Goal: Task Accomplishment & Management: Use online tool/utility

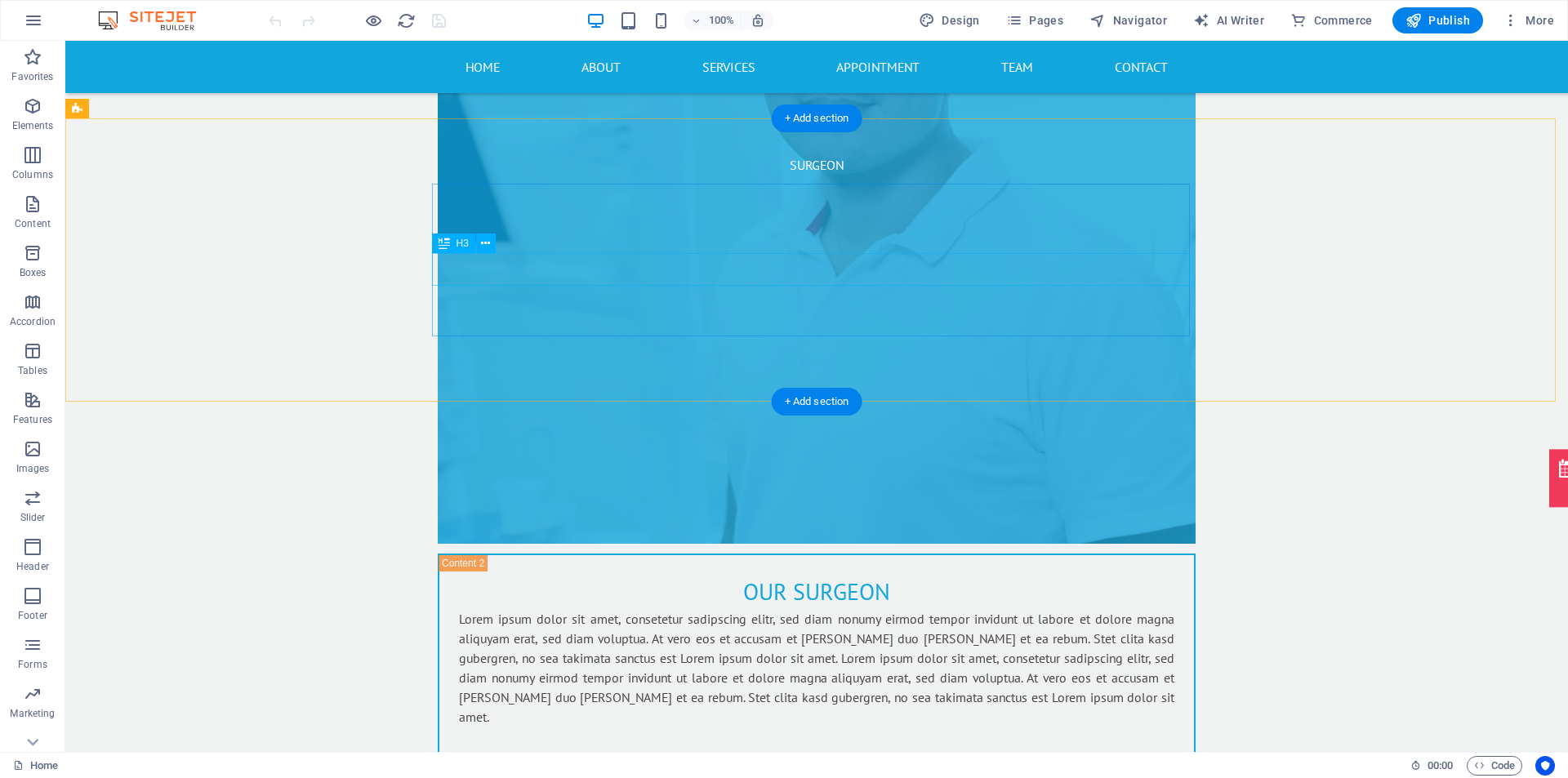
scroll to position [7006, 0]
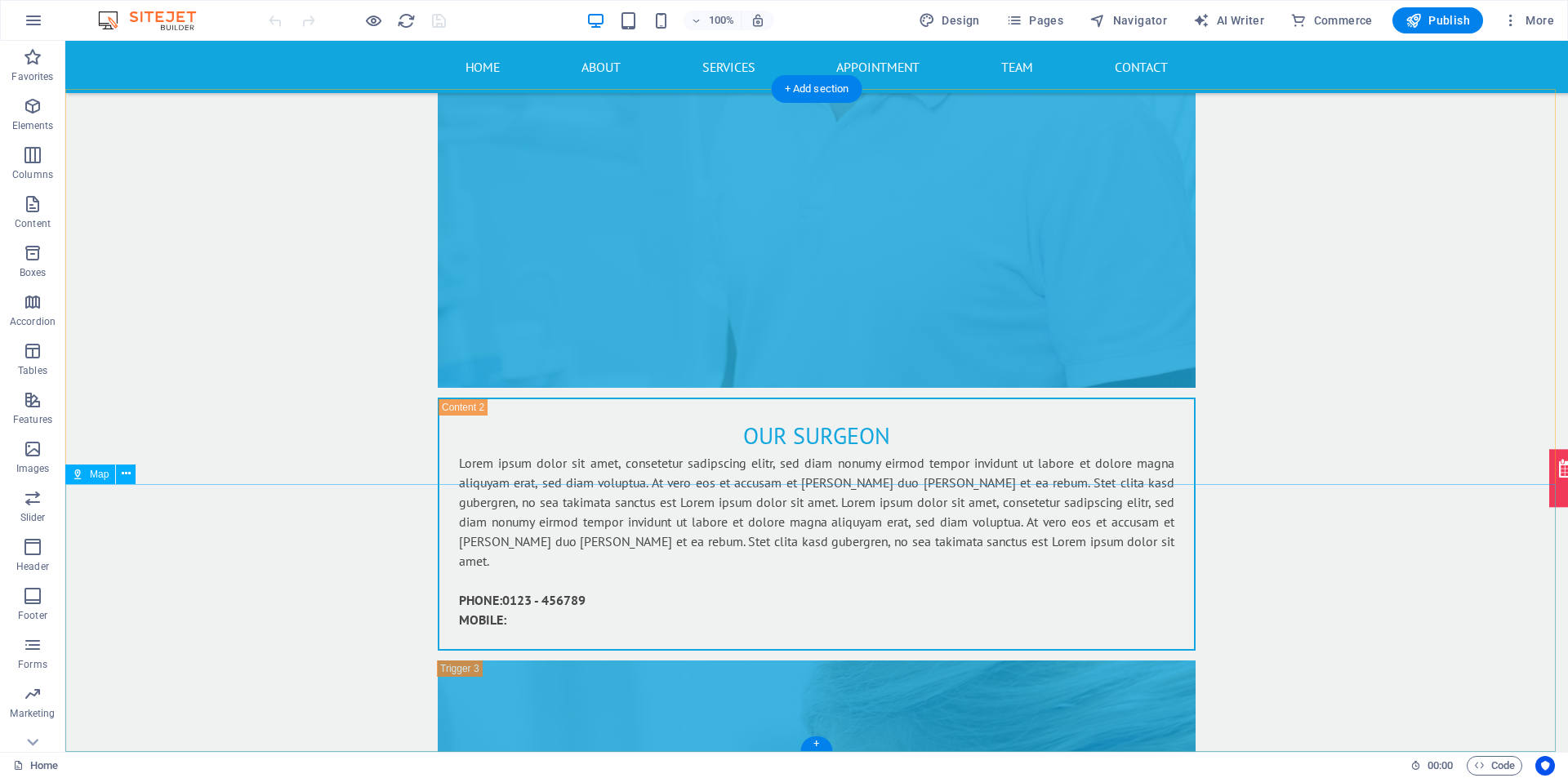
select select "1"
select select "px"
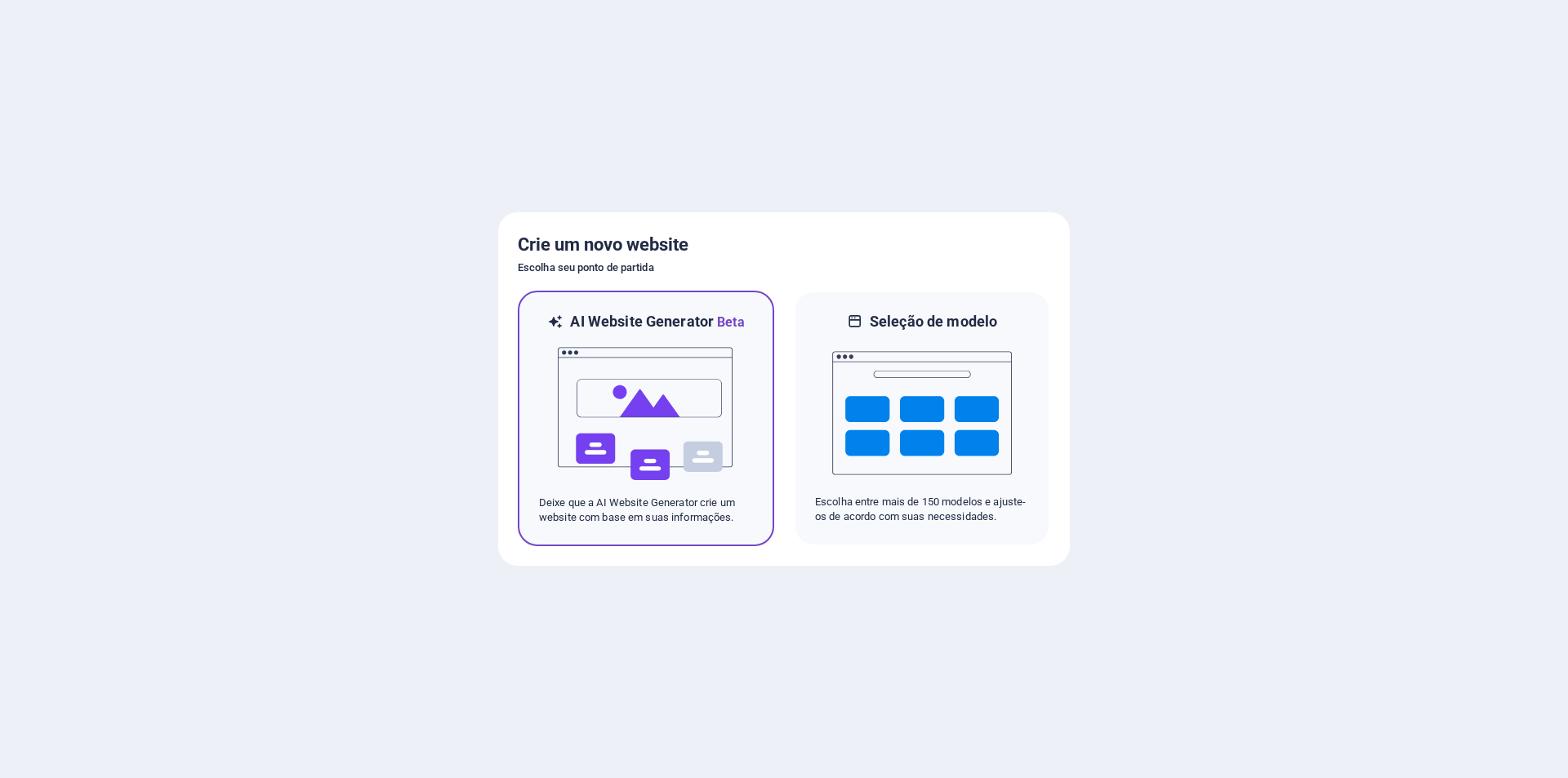
click at [637, 357] on img at bounding box center [646, 414] width 180 height 164
